Goal: Check status: Check status

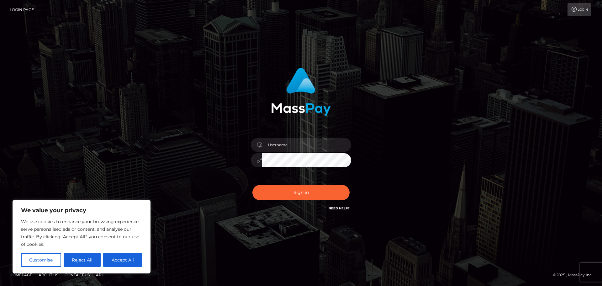
type input "[PERSON_NAME].kickr"
click at [302, 192] on button "Sign in" at bounding box center [301, 192] width 97 height 15
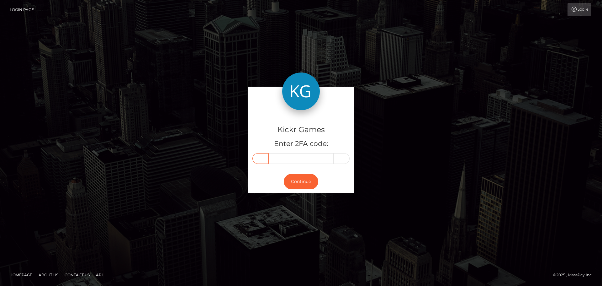
click at [262, 158] on input "text" at bounding box center [261, 158] width 16 height 11
type input "9"
type input "4"
type input "8"
click at [314, 154] on input "text" at bounding box center [309, 158] width 16 height 11
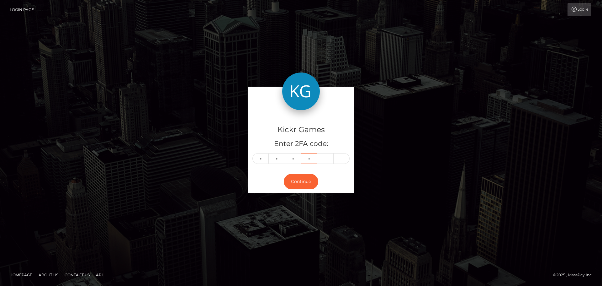
type input "9"
type input "7"
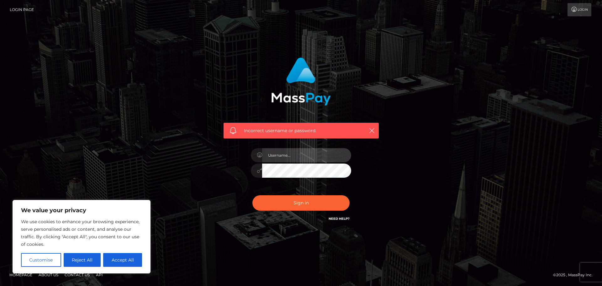
click at [310, 156] on input "text" at bounding box center [306, 155] width 89 height 14
type input "morgan.kickr"
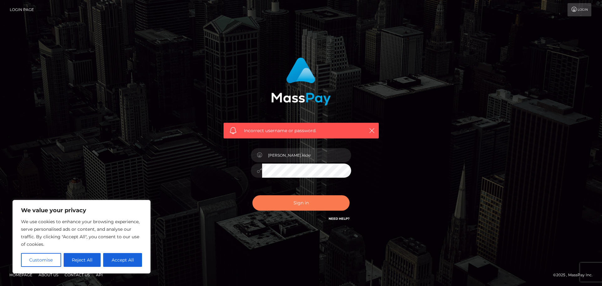
click at [301, 201] on button "Sign in" at bounding box center [301, 202] width 97 height 15
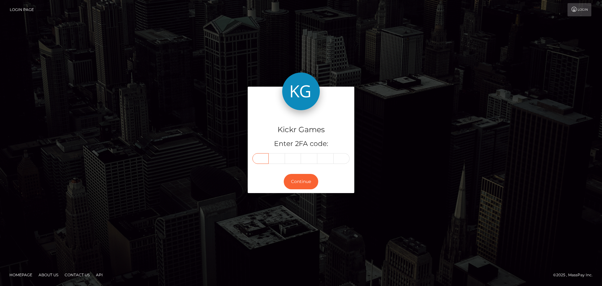
click at [258, 162] on input "text" at bounding box center [261, 158] width 16 height 11
type input "5"
type input "0"
type input "1"
click at [315, 157] on input "text" at bounding box center [309, 158] width 16 height 11
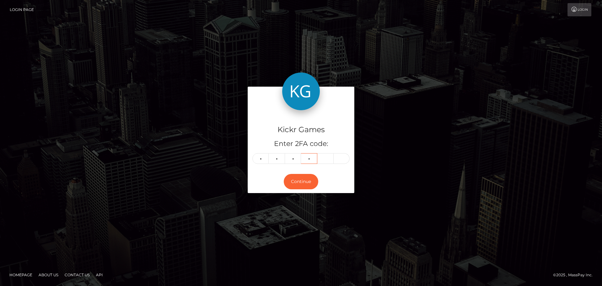
type input "9"
type input "2"
click at [309, 179] on button "Continue" at bounding box center [301, 181] width 35 height 15
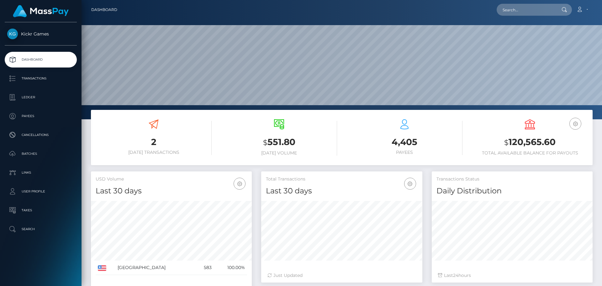
scroll to position [111, 161]
click at [37, 80] on p "Transactions" at bounding box center [40, 78] width 67 height 9
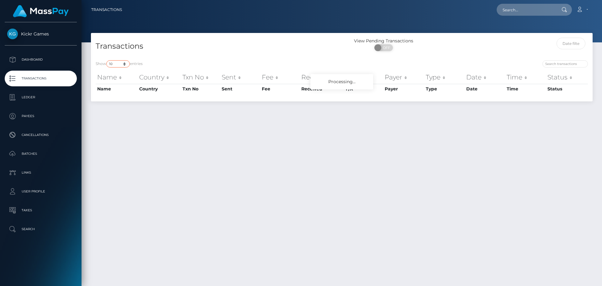
click at [122, 65] on select "10 25 50 100 250 500 1,000 3,500" at bounding box center [118, 63] width 24 height 7
select select "3500"
click at [107, 60] on select "10 25 50 100 250 500 1,000 3,500" at bounding box center [118, 63] width 24 height 7
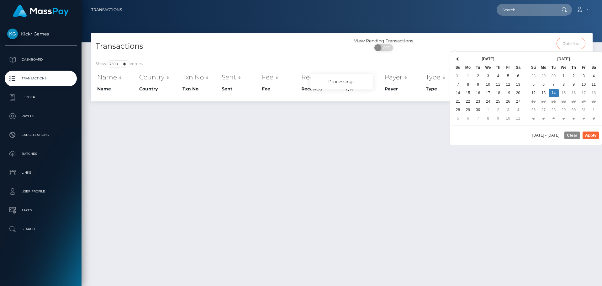
click at [570, 46] on input "text" at bounding box center [571, 44] width 29 height 12
click at [591, 135] on button "Apply" at bounding box center [591, 135] width 16 height 8
type input "[DATE] - [DATE]"
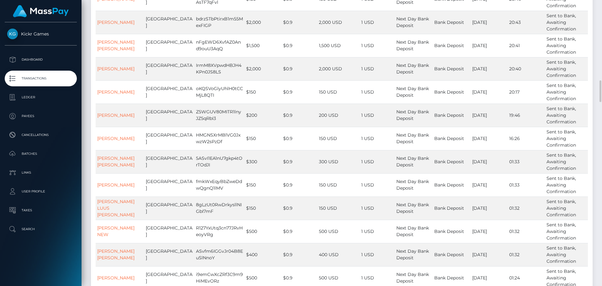
scroll to position [1025, 0]
